Goal: Check status

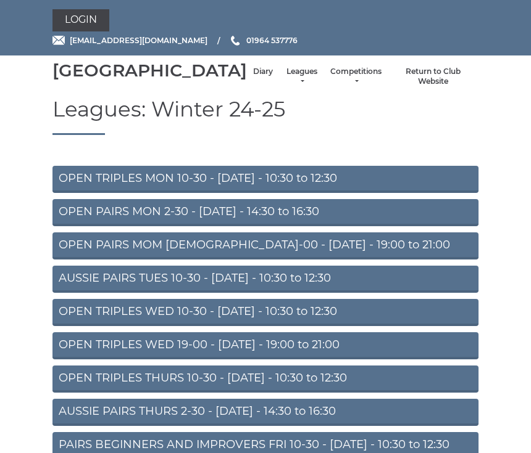
click at [253, 77] on link "Diary" at bounding box center [263, 72] width 20 height 10
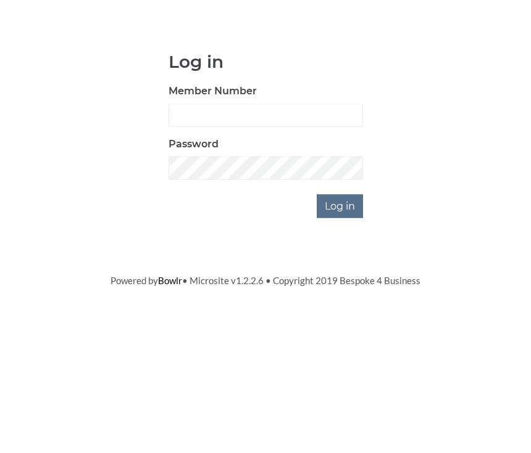
scroll to position [102, 0]
type input "0930"
click at [341, 296] on input "Log in" at bounding box center [339, 307] width 46 height 23
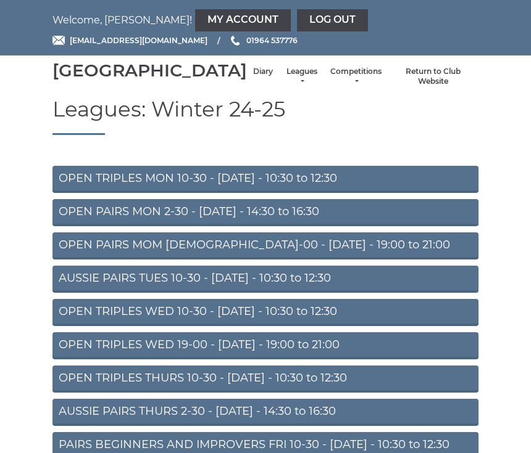
click at [253, 77] on link "Diary" at bounding box center [263, 72] width 20 height 10
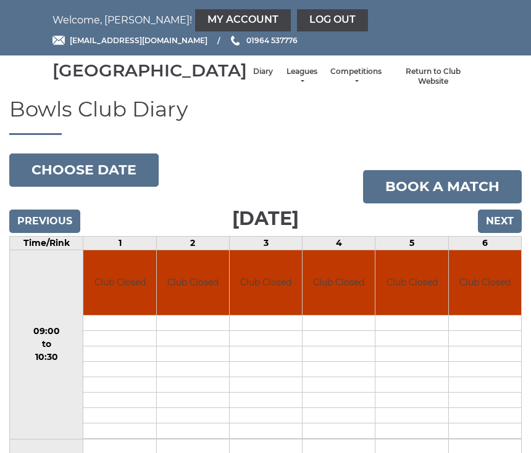
click at [62, 233] on input "Previous" at bounding box center [44, 221] width 71 height 23
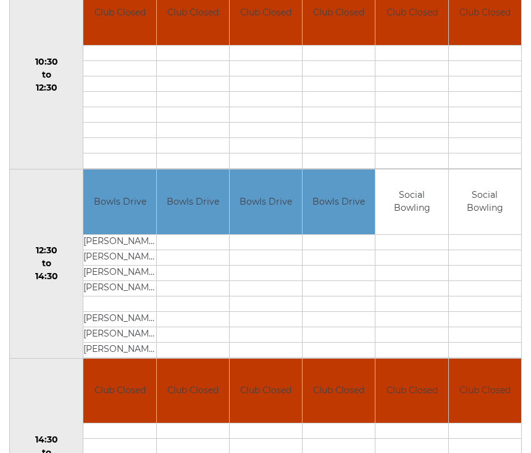
scroll to position [450, 0]
